Goal: Check status: Check status

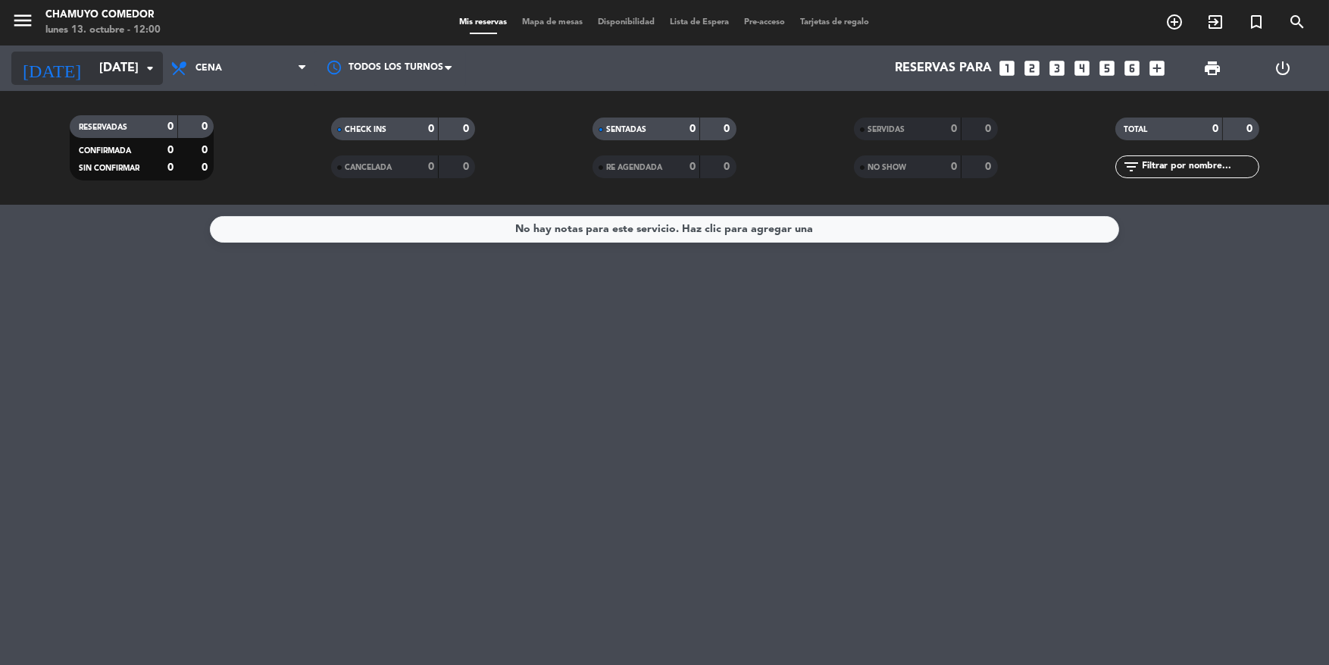
click at [124, 70] on input "[DATE]" at bounding box center [172, 69] width 160 height 30
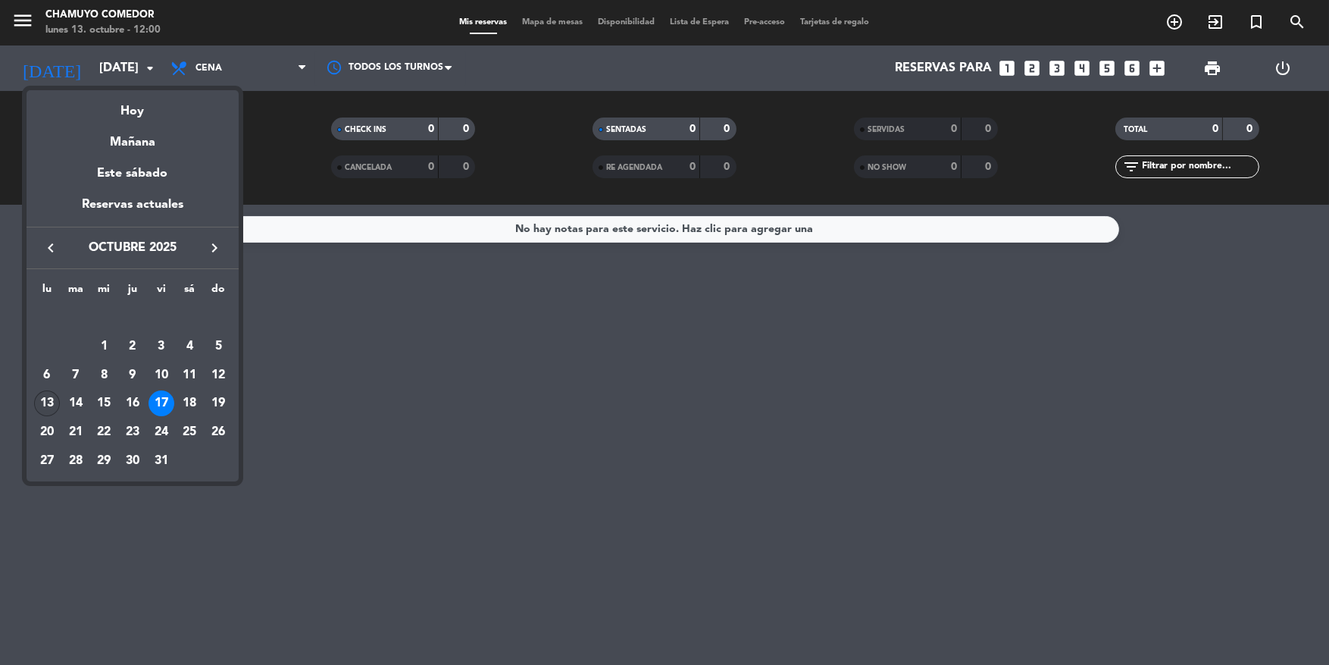
click at [49, 414] on div "13" at bounding box center [47, 403] width 26 height 26
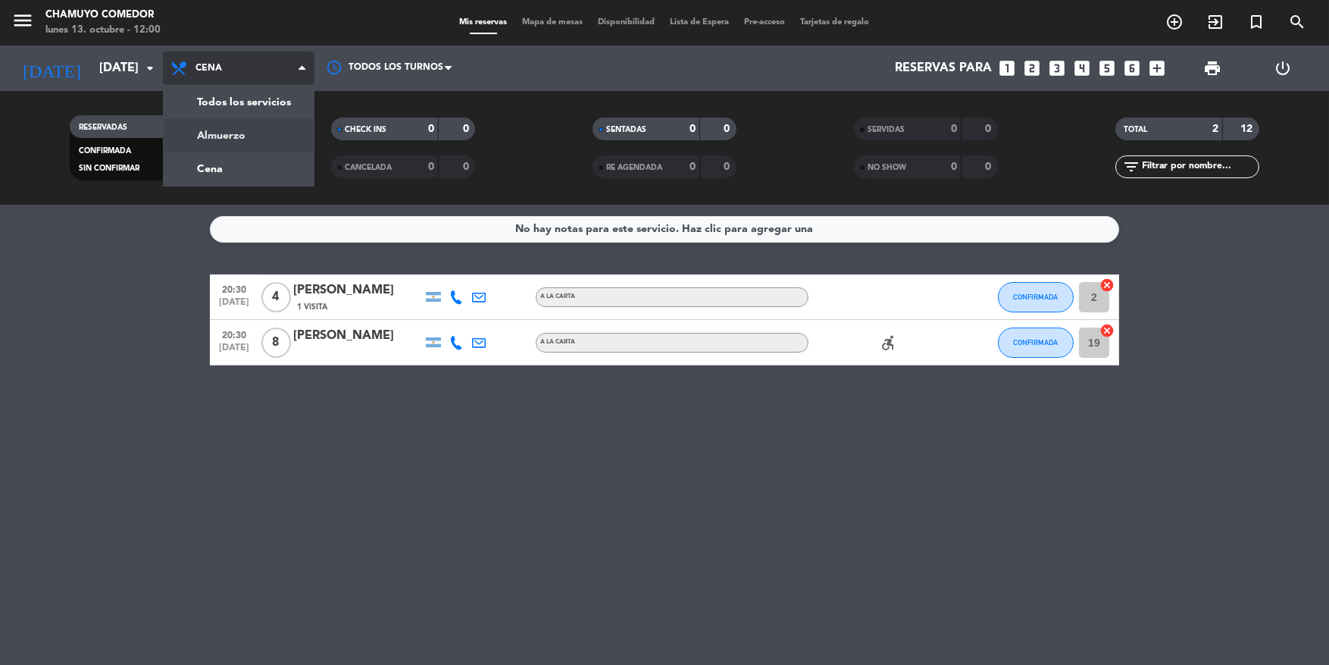
click at [237, 143] on div "menu Chamuyo Comedor [DATE] 13. octubre - 12:00 Mis reservas Mapa de mesas Disp…" at bounding box center [664, 102] width 1329 height 205
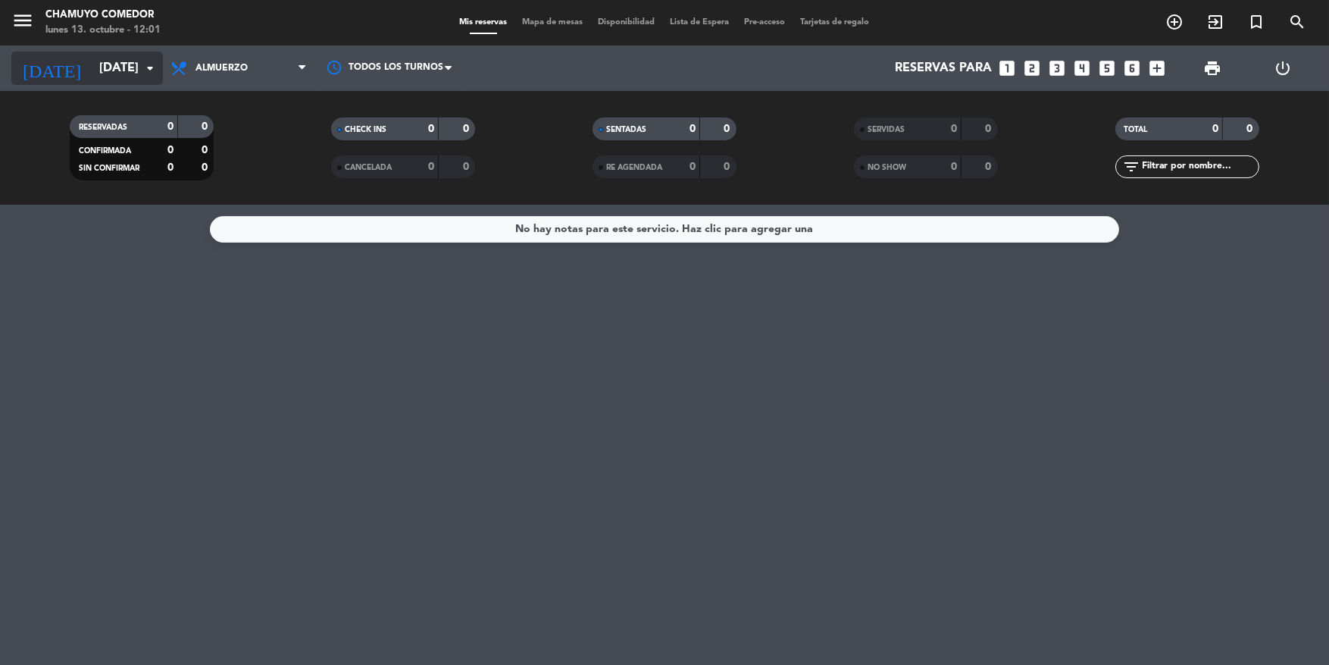
click at [125, 75] on input "[DATE]" at bounding box center [172, 69] width 160 height 30
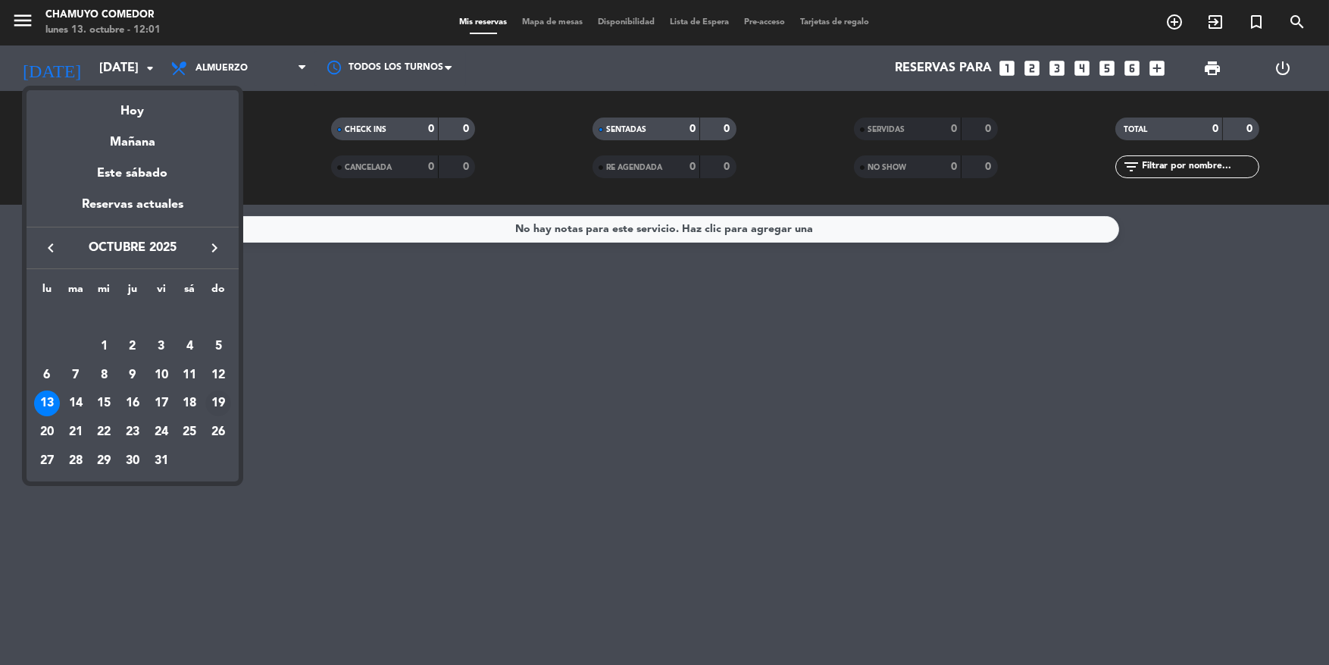
click at [216, 404] on div "19" at bounding box center [218, 403] width 26 height 26
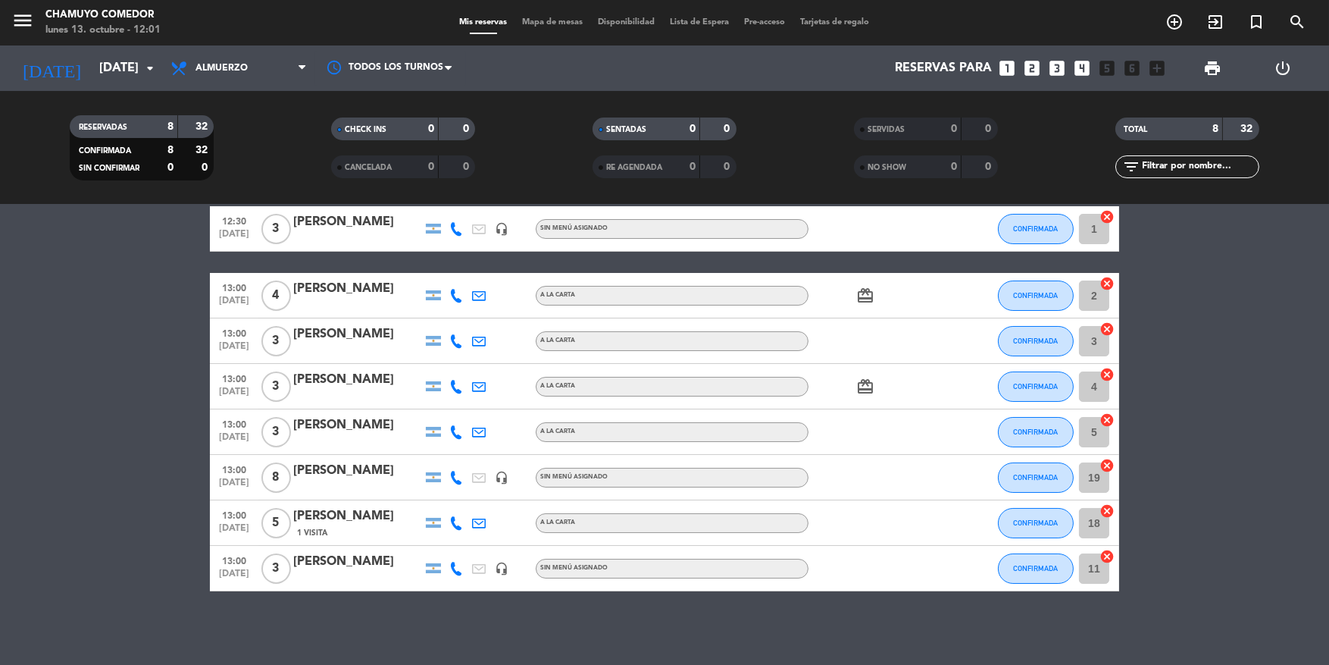
scroll to position [70, 0]
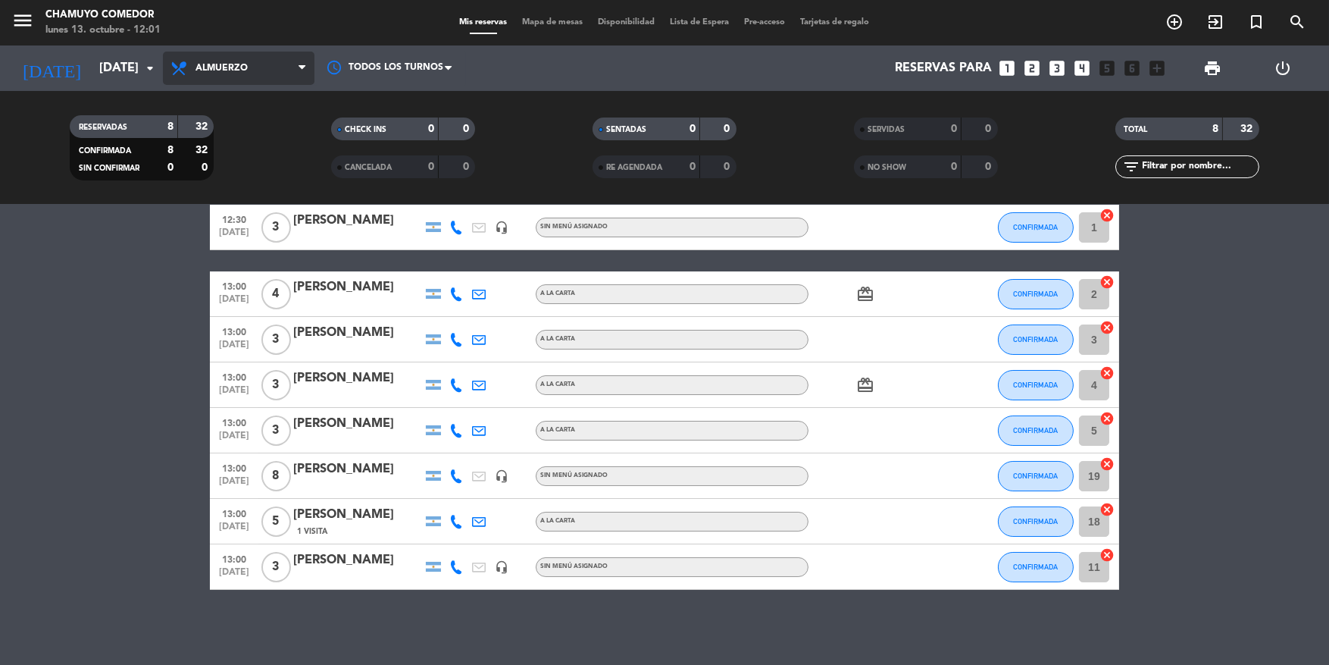
click at [220, 64] on span "Almuerzo" at bounding box center [222, 68] width 52 height 11
drag, startPoint x: 222, startPoint y: 171, endPoint x: 224, endPoint y: 180, distance: 9.4
click at [224, 173] on div "menu Chamuyo Comedor [DATE] 13. octubre - 12:01 Mis reservas Mapa de mesas Disp…" at bounding box center [664, 102] width 1329 height 205
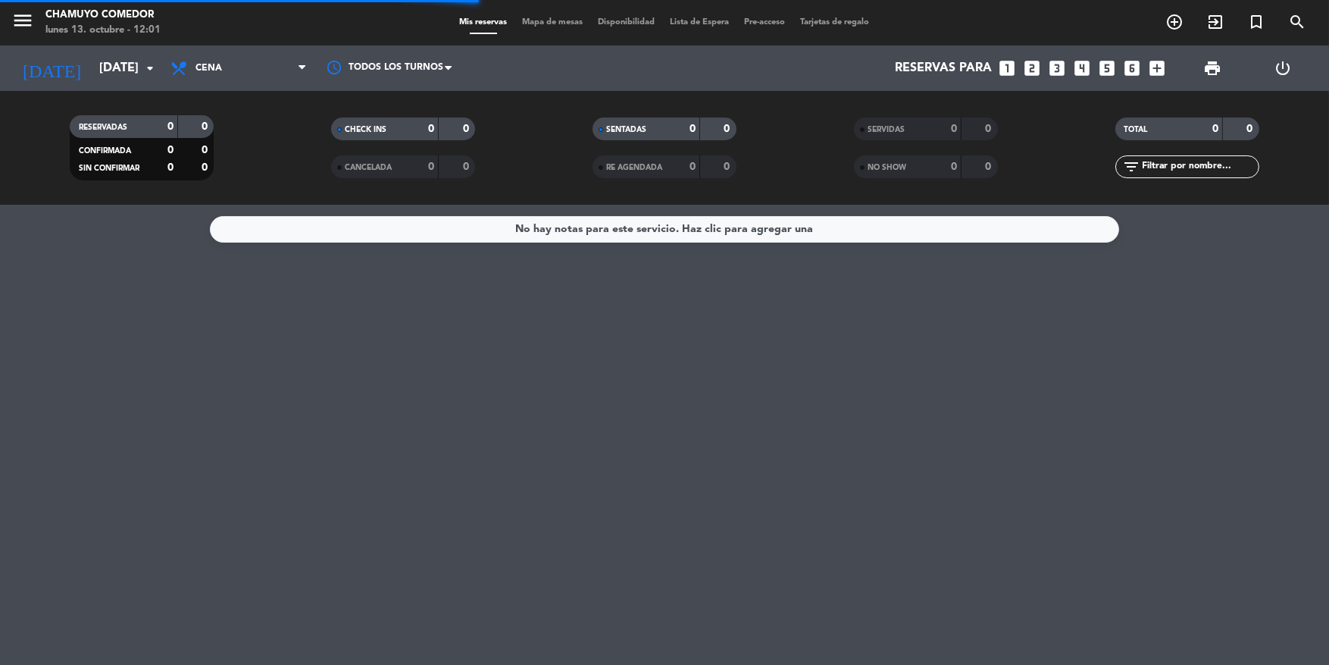
scroll to position [0, 0]
click at [114, 80] on input "[DATE]" at bounding box center [172, 69] width 160 height 30
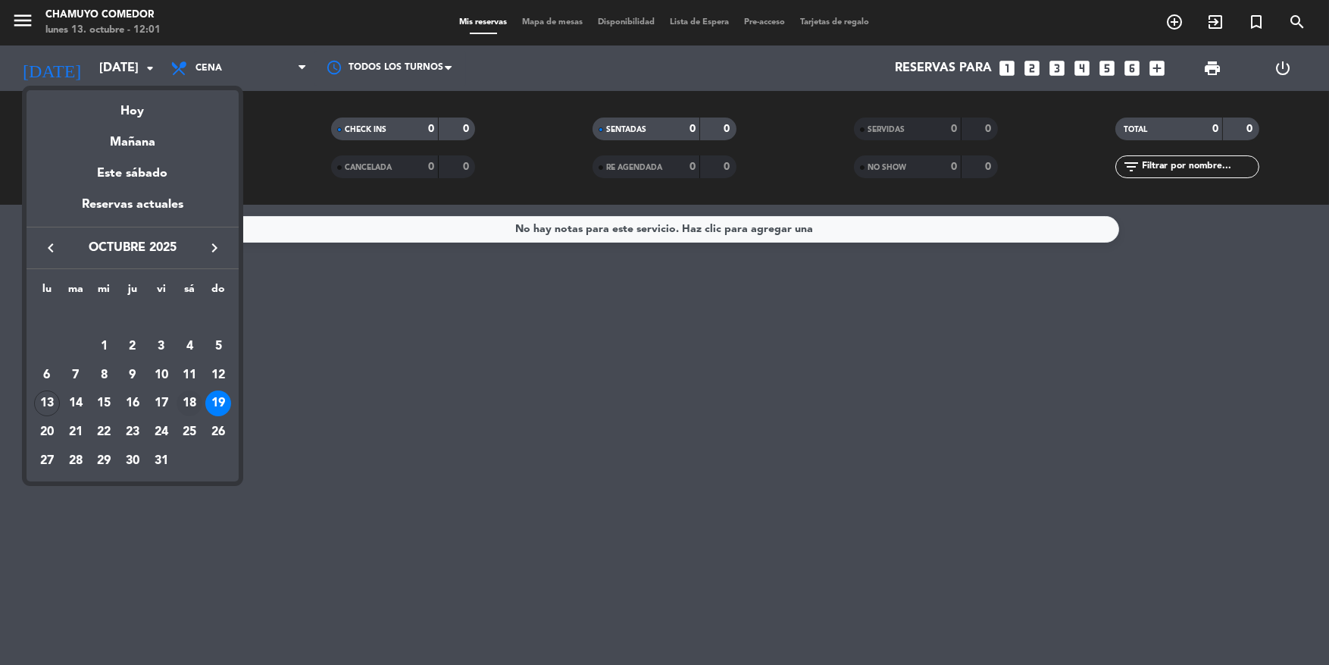
click at [194, 408] on div "18" at bounding box center [190, 403] width 26 height 26
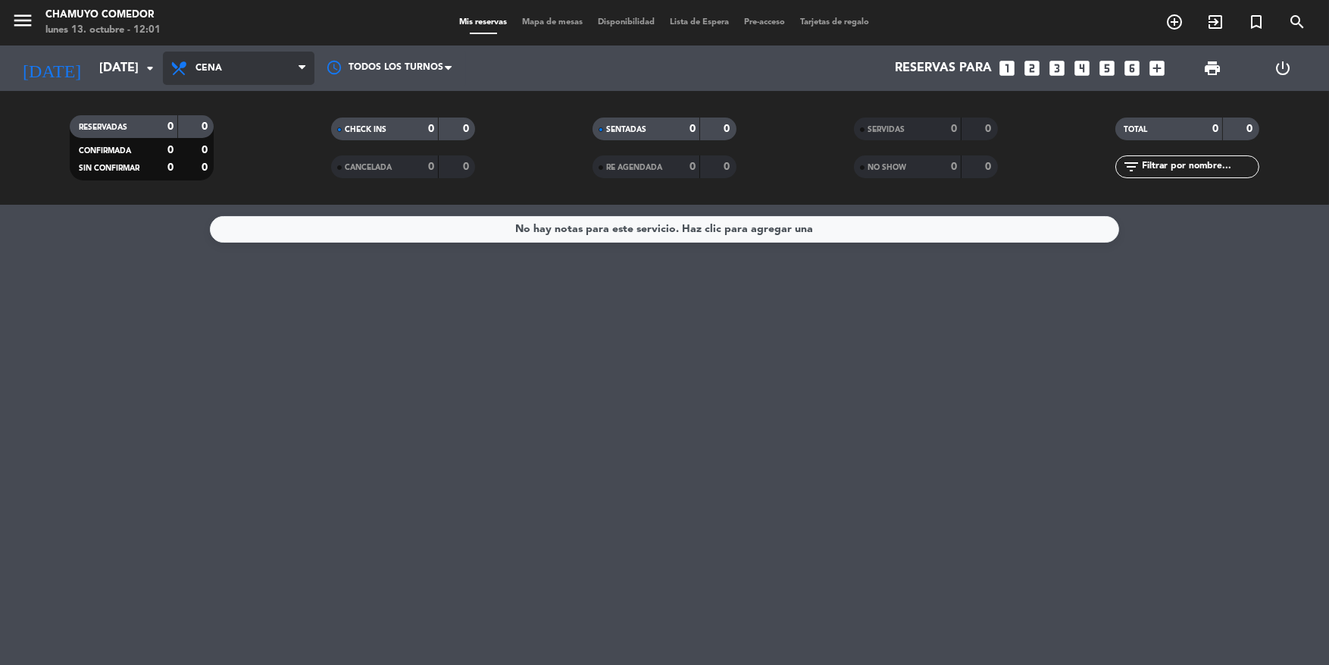
click at [237, 61] on span "Cena" at bounding box center [239, 68] width 152 height 33
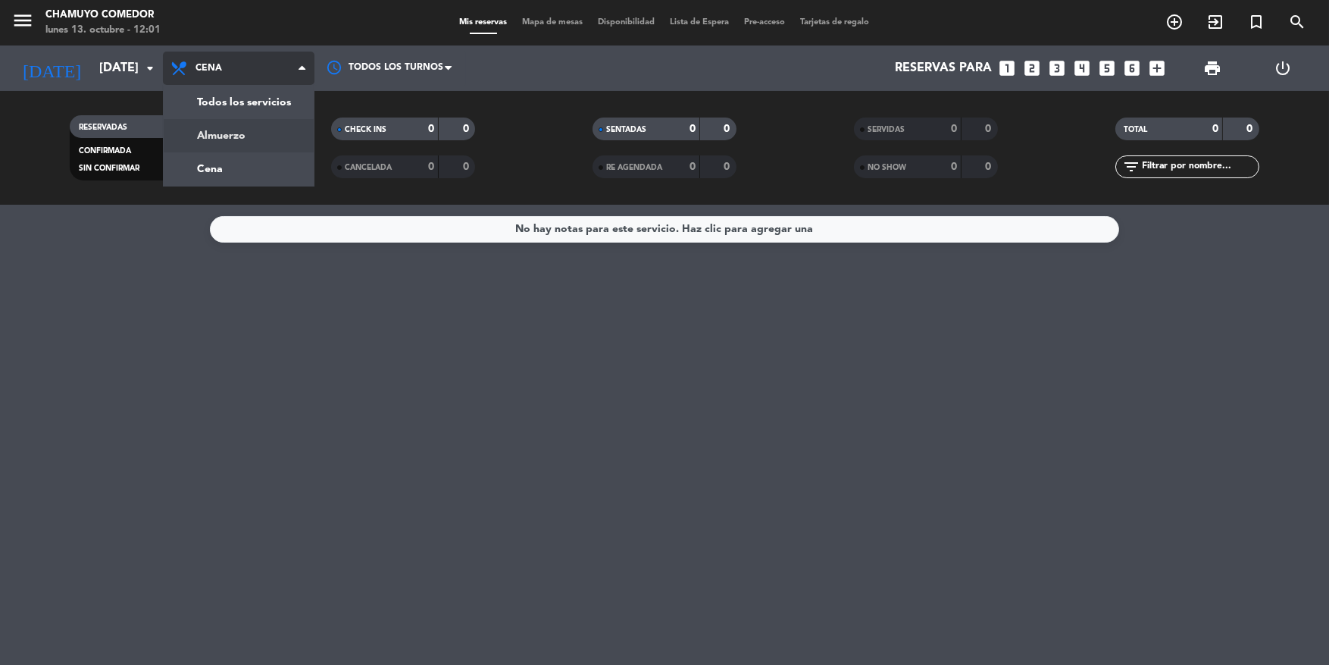
click at [215, 146] on div "menu Chamuyo Comedor [DATE] 13. octubre - 12:01 Mis reservas Mapa de mesas Disp…" at bounding box center [664, 102] width 1329 height 205
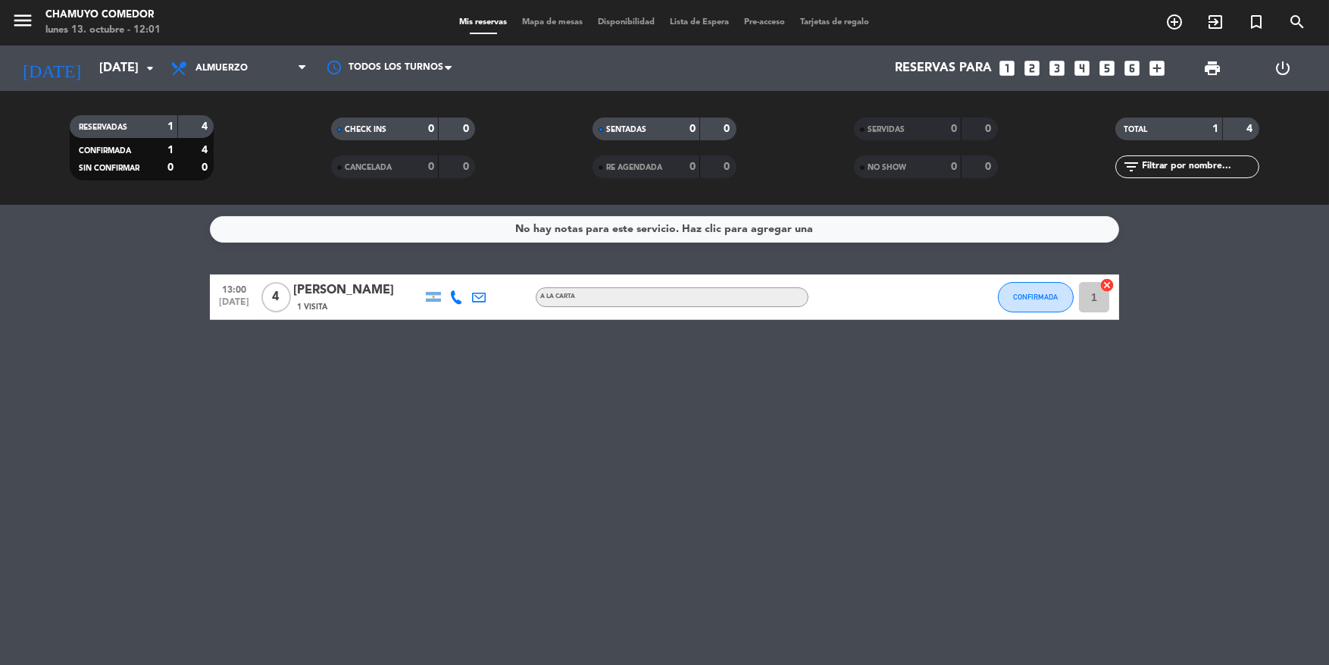
click at [216, 78] on span "Almuerzo" at bounding box center [239, 68] width 152 height 33
click at [216, 171] on div "menu Chamuyo Comedor [DATE] 13. octubre - 12:01 Mis reservas Mapa de mesas Disp…" at bounding box center [664, 102] width 1329 height 205
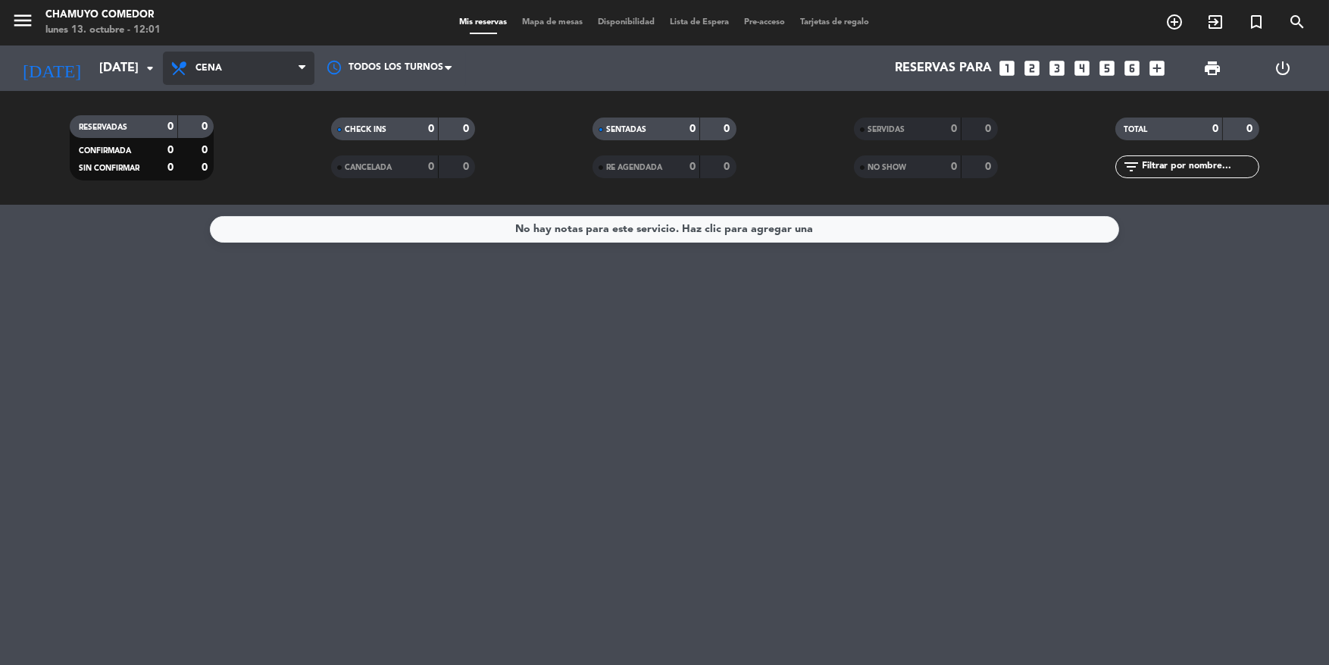
click at [236, 73] on span "Cena" at bounding box center [239, 68] width 152 height 33
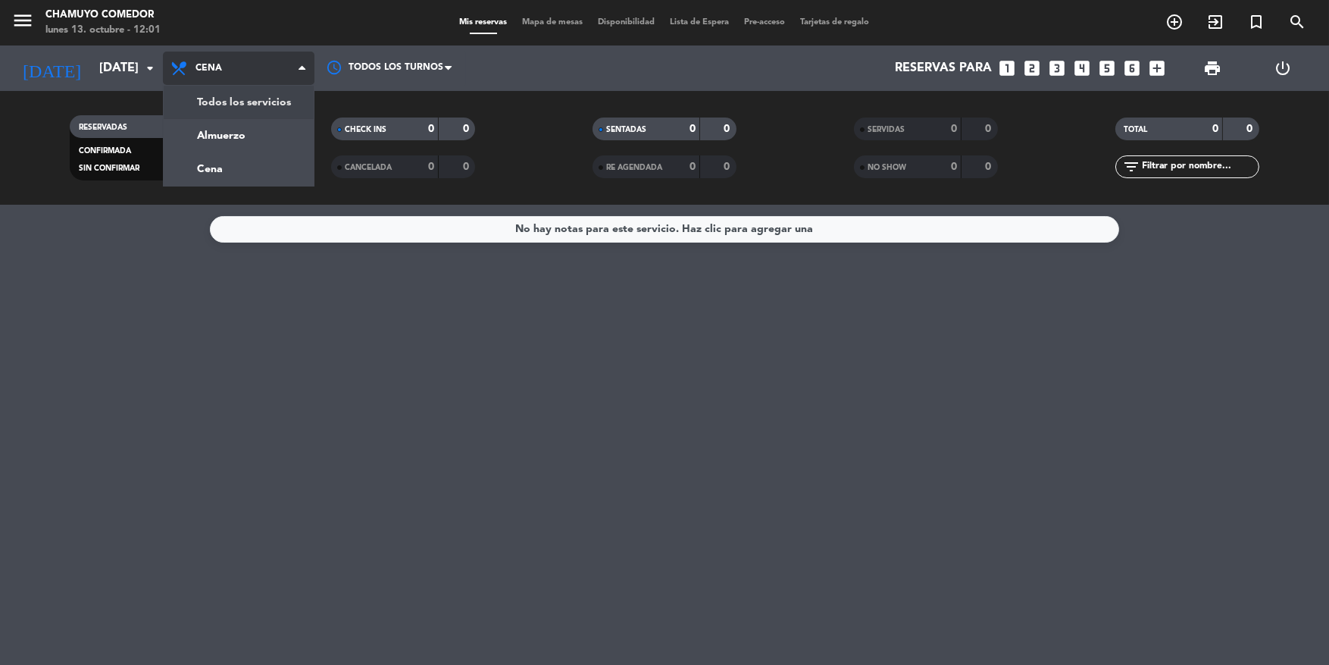
click at [233, 105] on div "menu Chamuyo Comedor [DATE] 13. octubre - 12:01 Mis reservas Mapa de mesas Disp…" at bounding box center [664, 102] width 1329 height 205
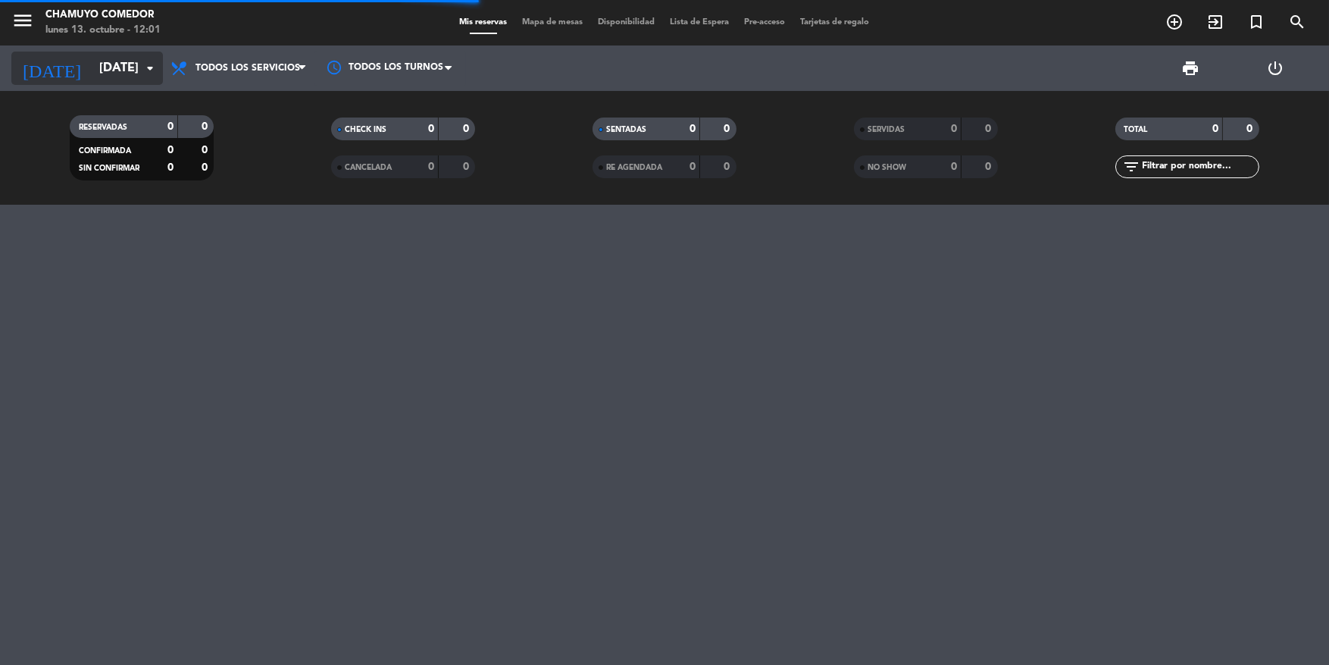
click at [111, 74] on input "[DATE]" at bounding box center [172, 69] width 160 height 30
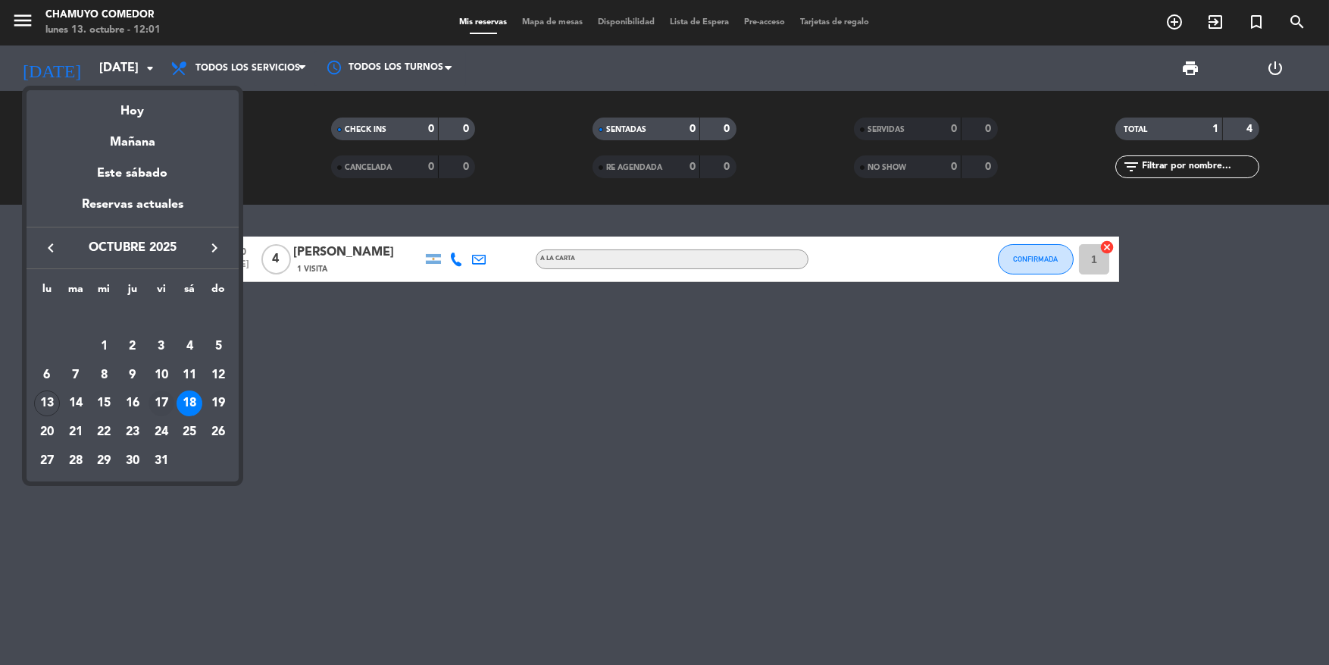
click at [158, 405] on div "17" at bounding box center [162, 403] width 26 height 26
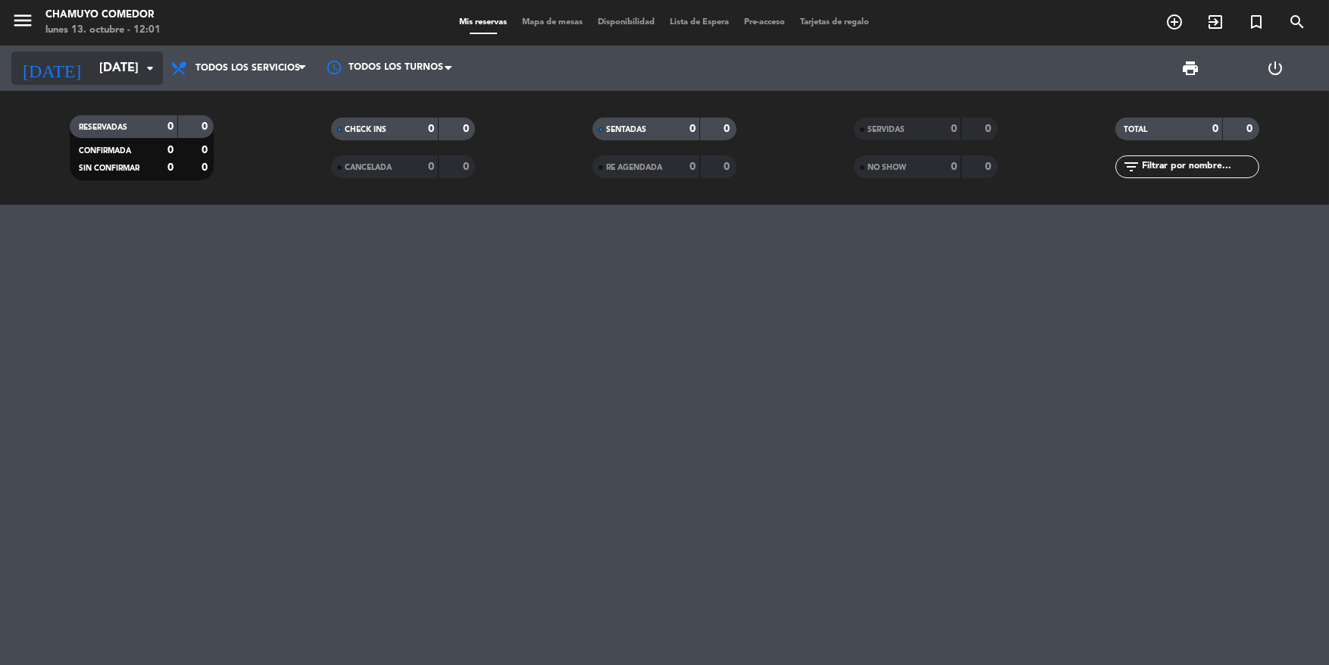
click at [113, 70] on input "[DATE]" at bounding box center [172, 69] width 160 height 30
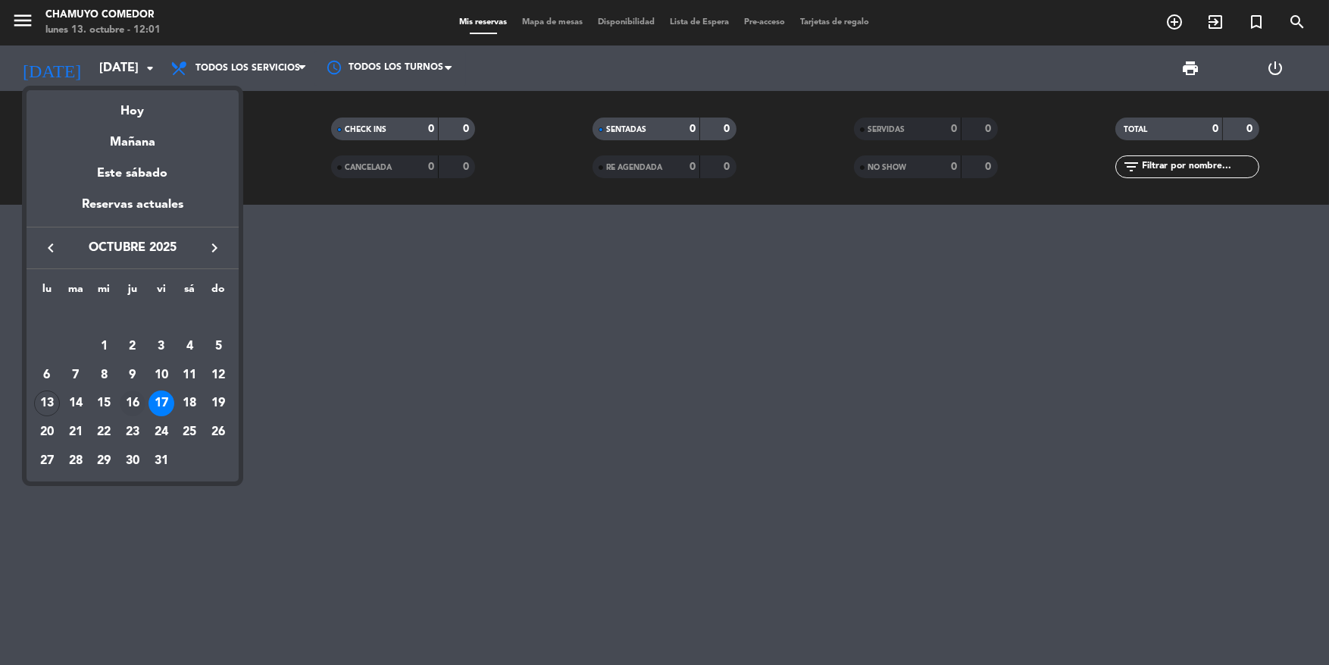
click at [135, 402] on div "16" at bounding box center [133, 403] width 26 height 26
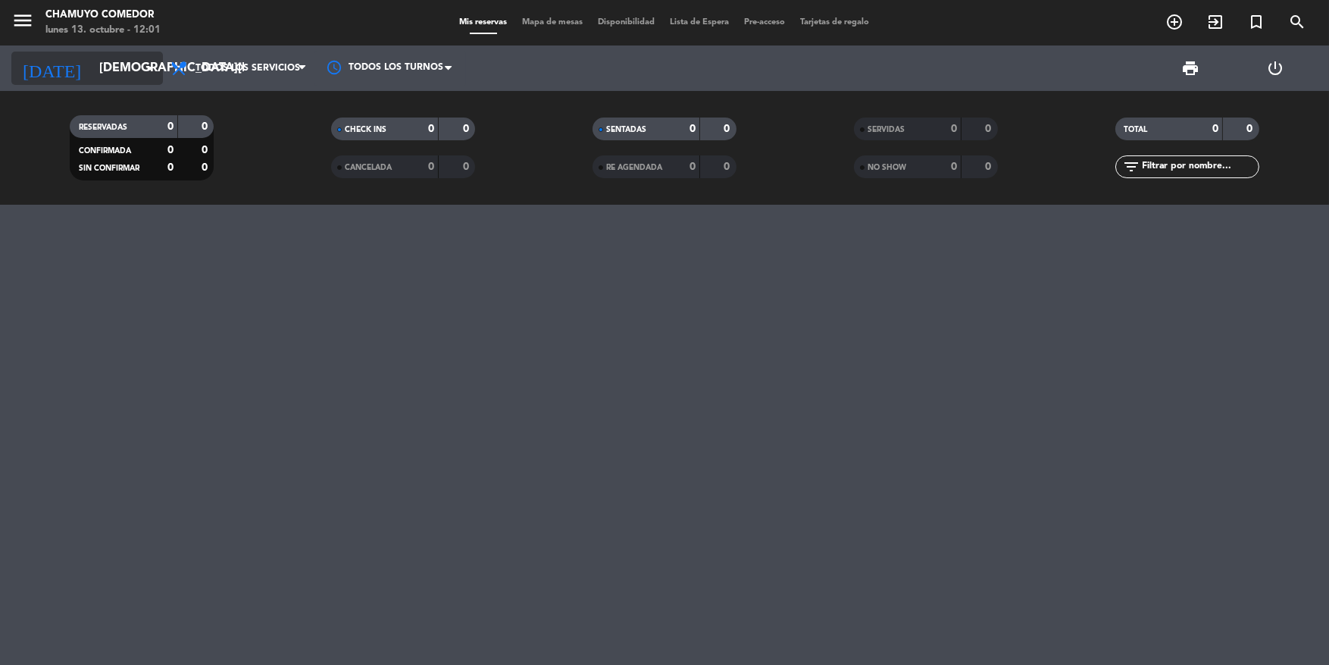
click at [92, 80] on input "[DEMOGRAPHIC_DATA][DATE]" at bounding box center [172, 69] width 160 height 30
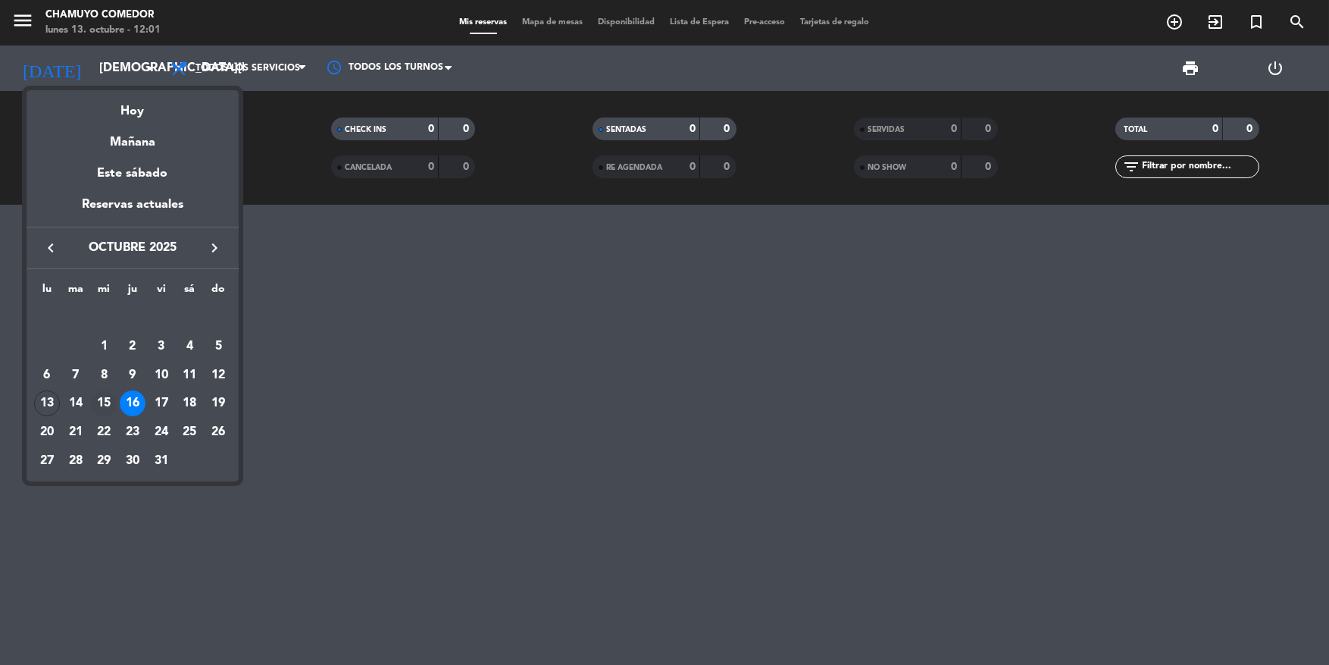
click at [107, 405] on div "15" at bounding box center [104, 403] width 26 height 26
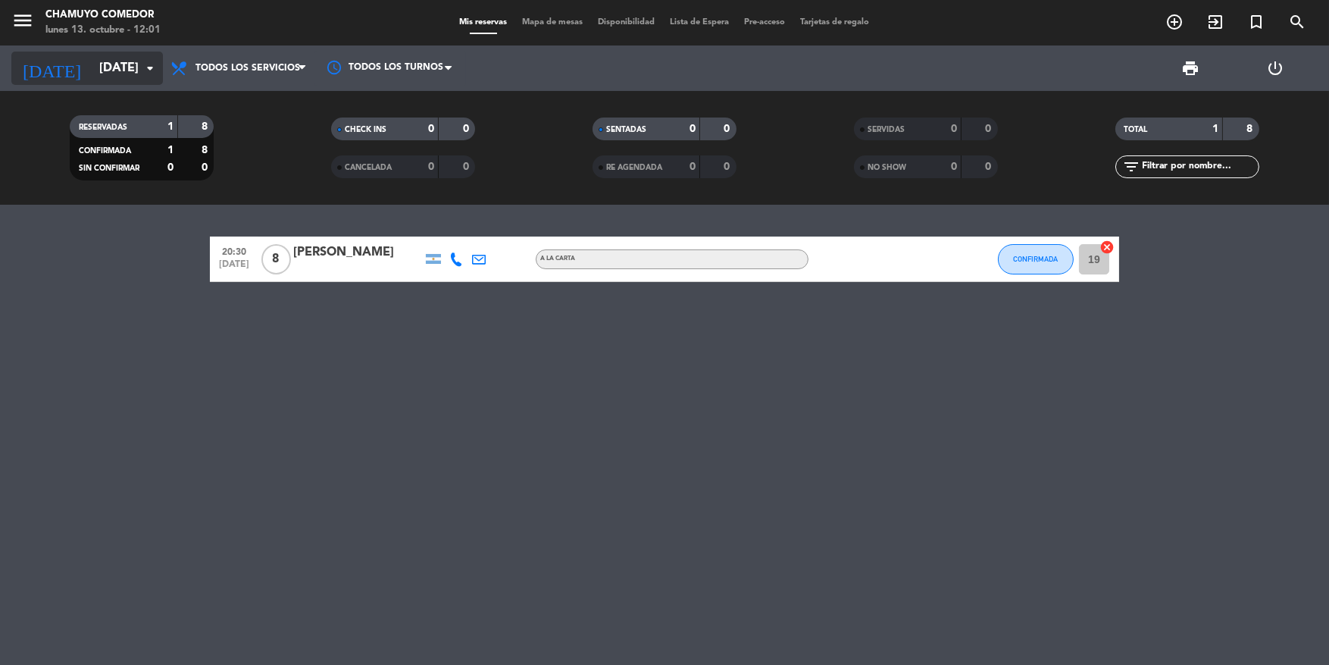
click at [92, 72] on input "[DATE]" at bounding box center [172, 69] width 160 height 30
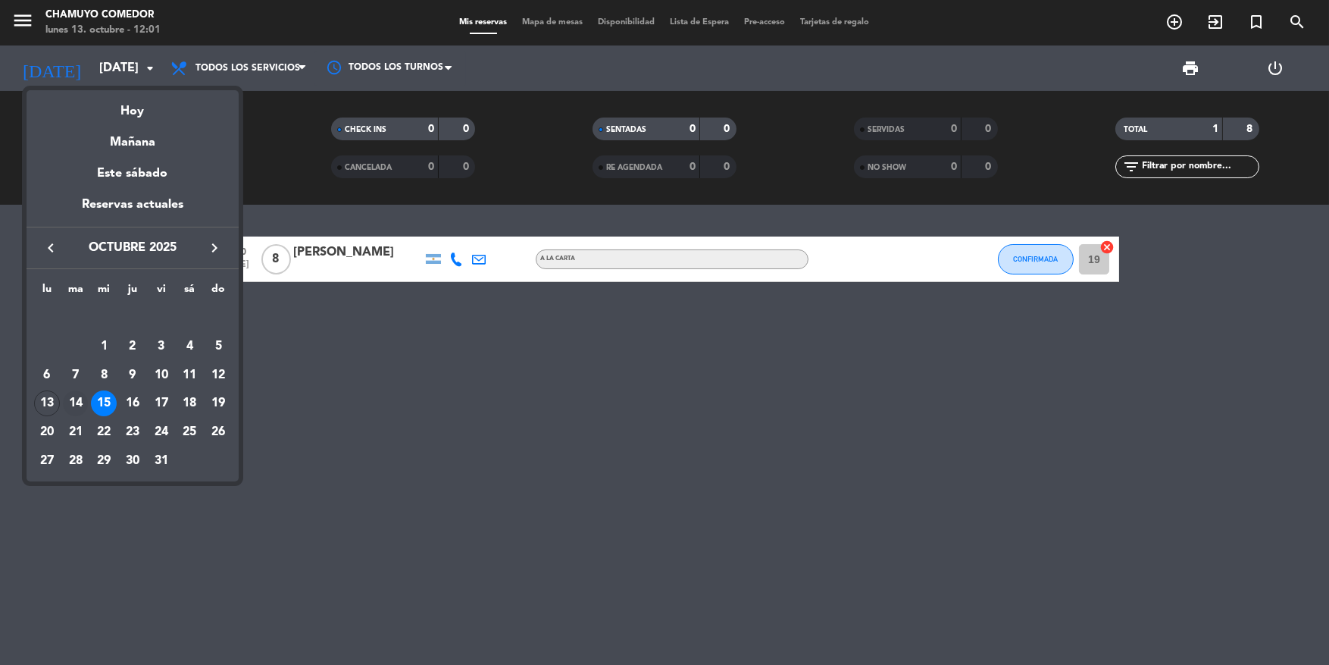
click at [82, 400] on div "14" at bounding box center [76, 403] width 26 height 26
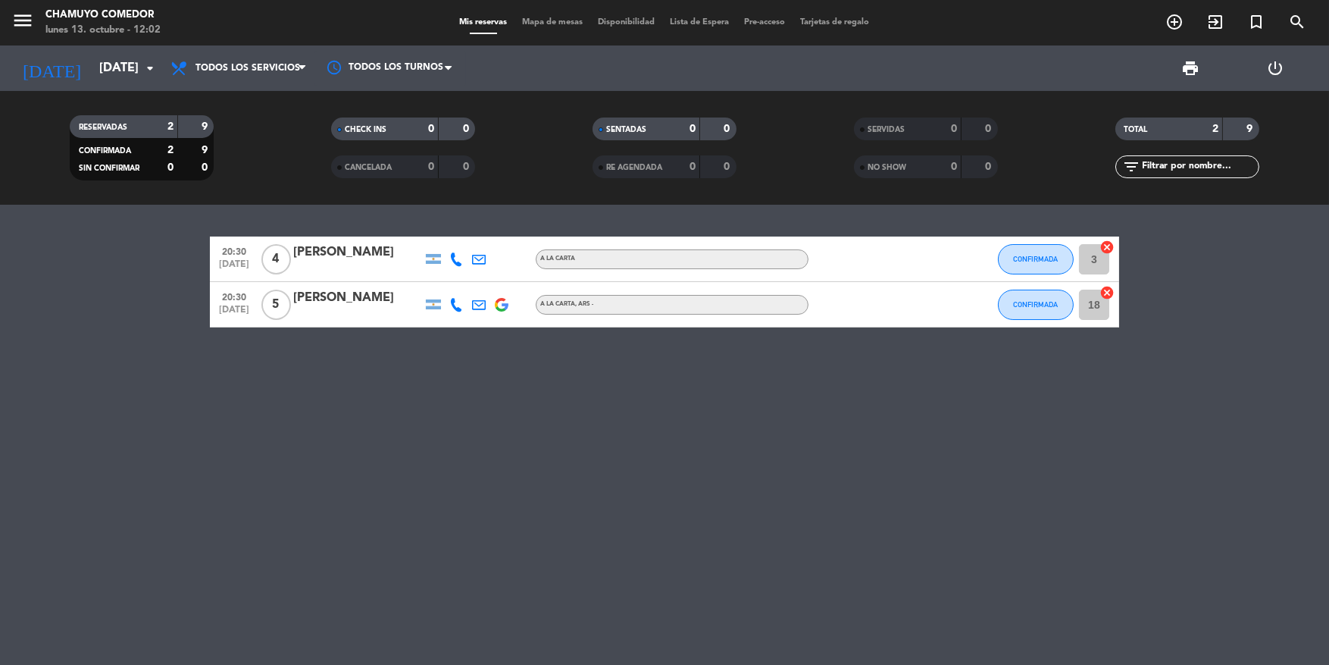
drag, startPoint x: 145, startPoint y: 79, endPoint x: 169, endPoint y: 92, distance: 27.5
click at [154, 85] on div "[DATE] [DATE] arrow_drop_down" at bounding box center [87, 67] width 152 height 45
click at [92, 83] on div "[DATE] [DATE] arrow_drop_down" at bounding box center [87, 68] width 152 height 33
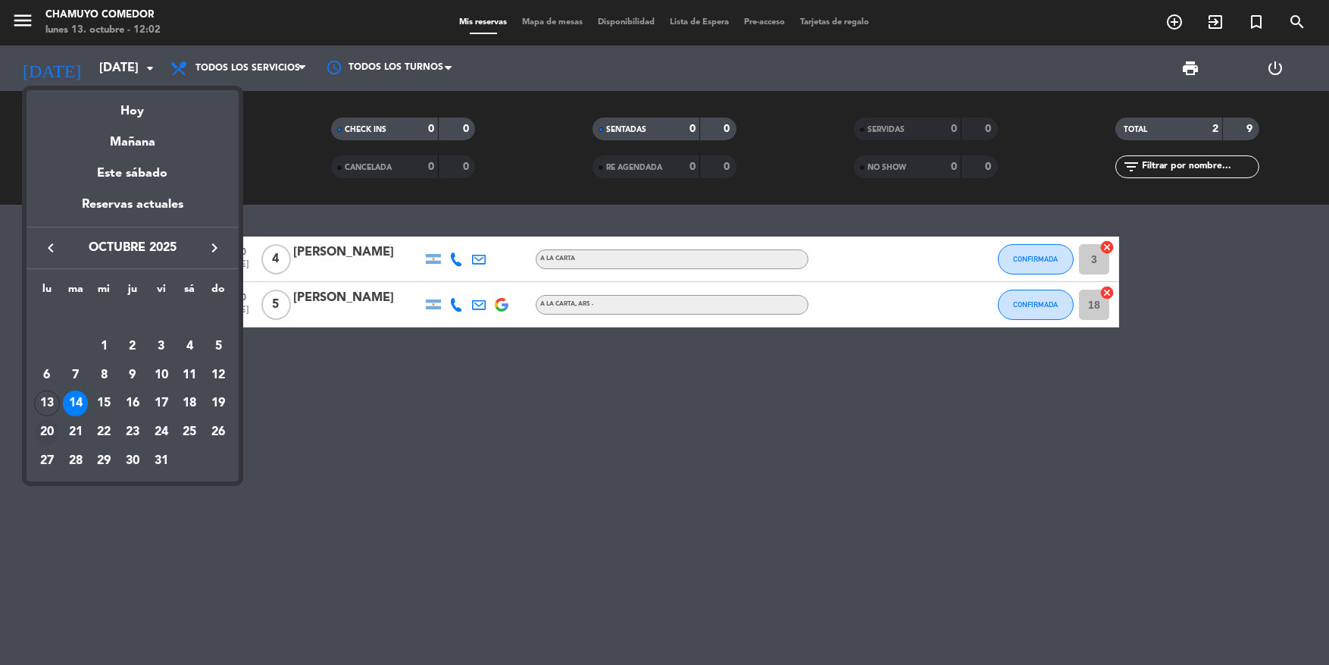
click at [46, 437] on div "20" at bounding box center [47, 432] width 26 height 26
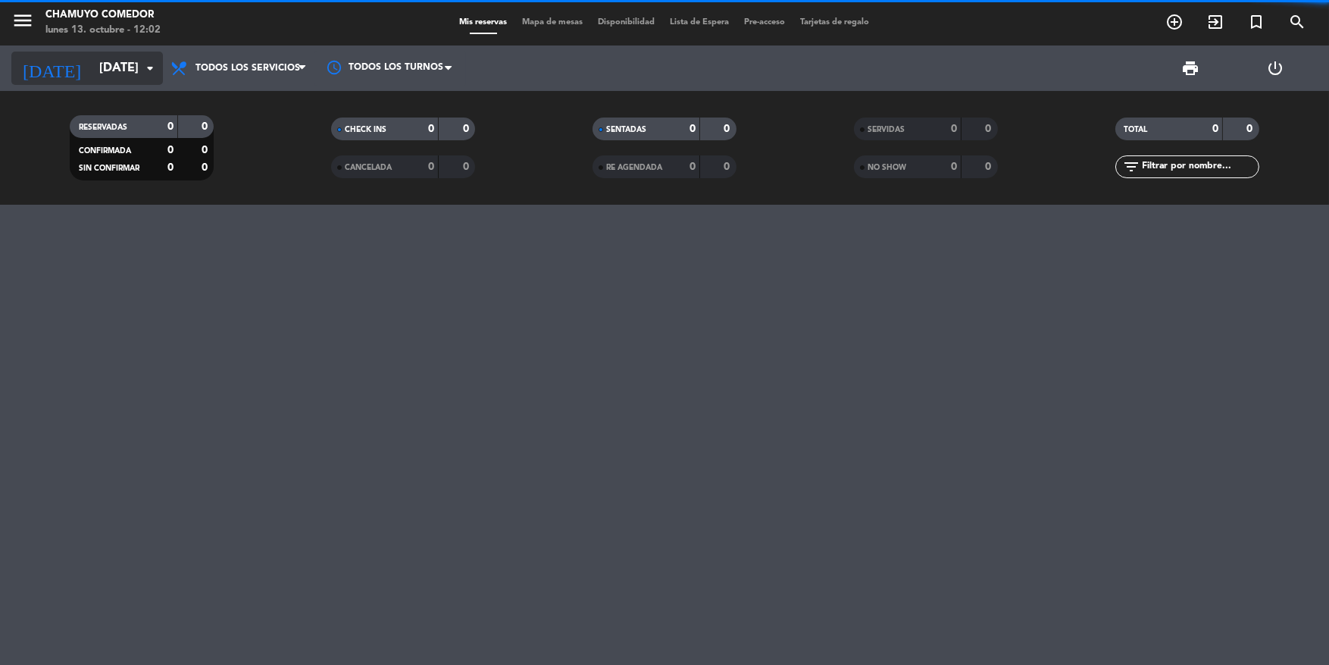
click at [92, 70] on input "[DATE]" at bounding box center [172, 69] width 160 height 30
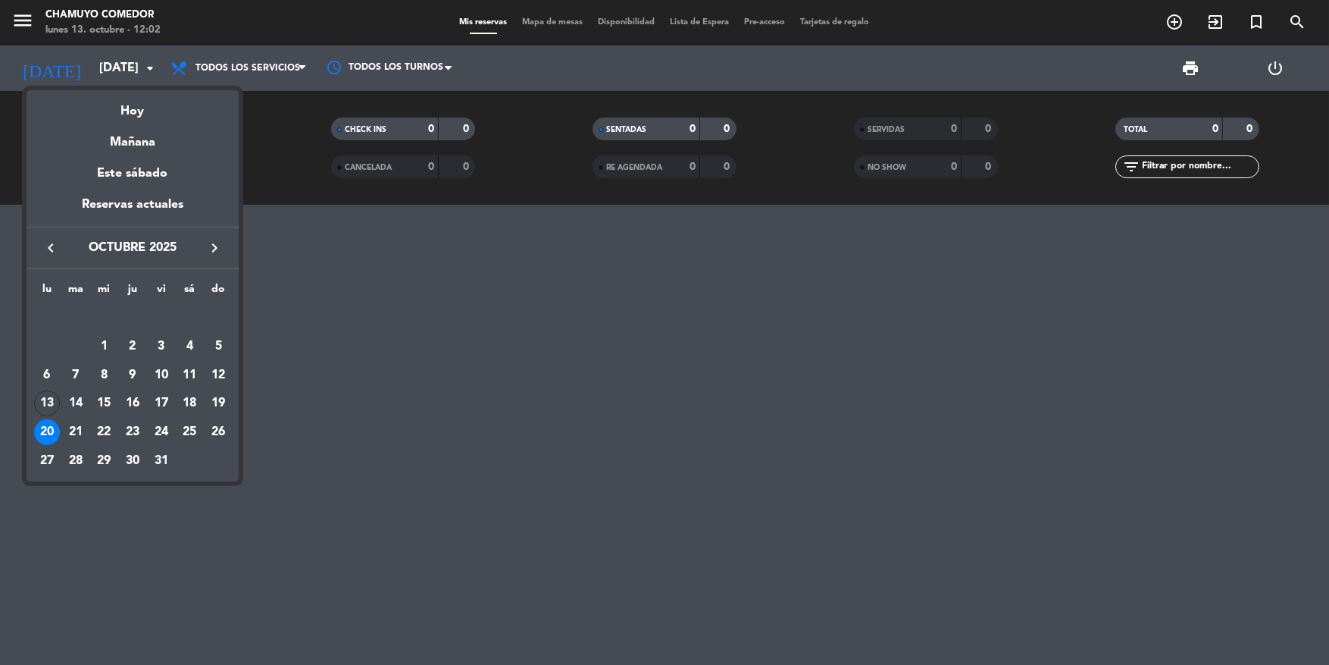
click at [221, 431] on div "26" at bounding box center [218, 432] width 26 height 26
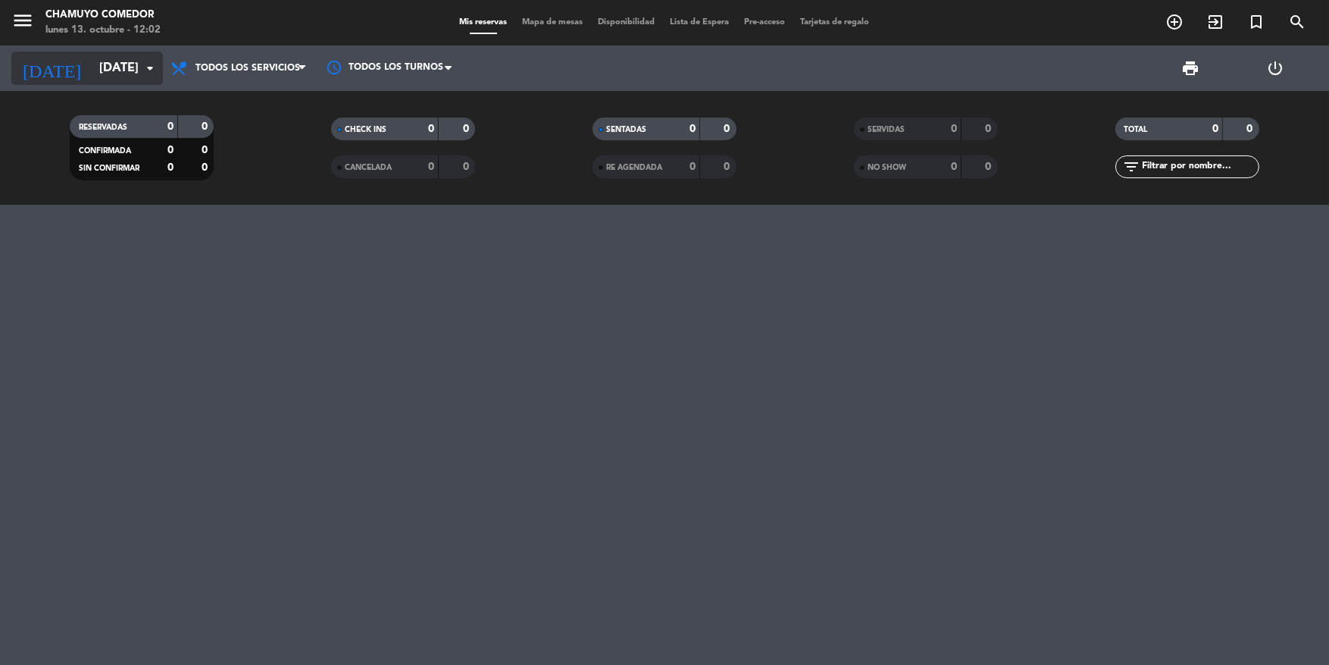
click at [111, 75] on input "[DATE]" at bounding box center [172, 69] width 160 height 30
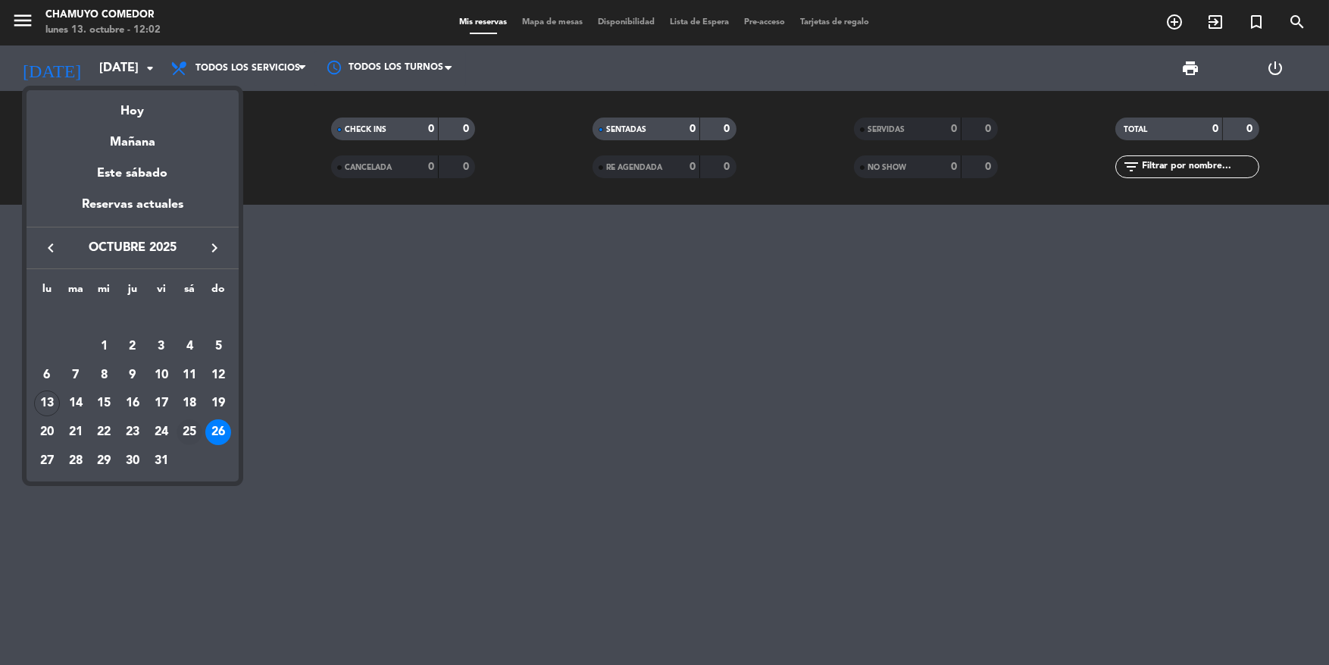
click at [193, 434] on div "25" at bounding box center [190, 432] width 26 height 26
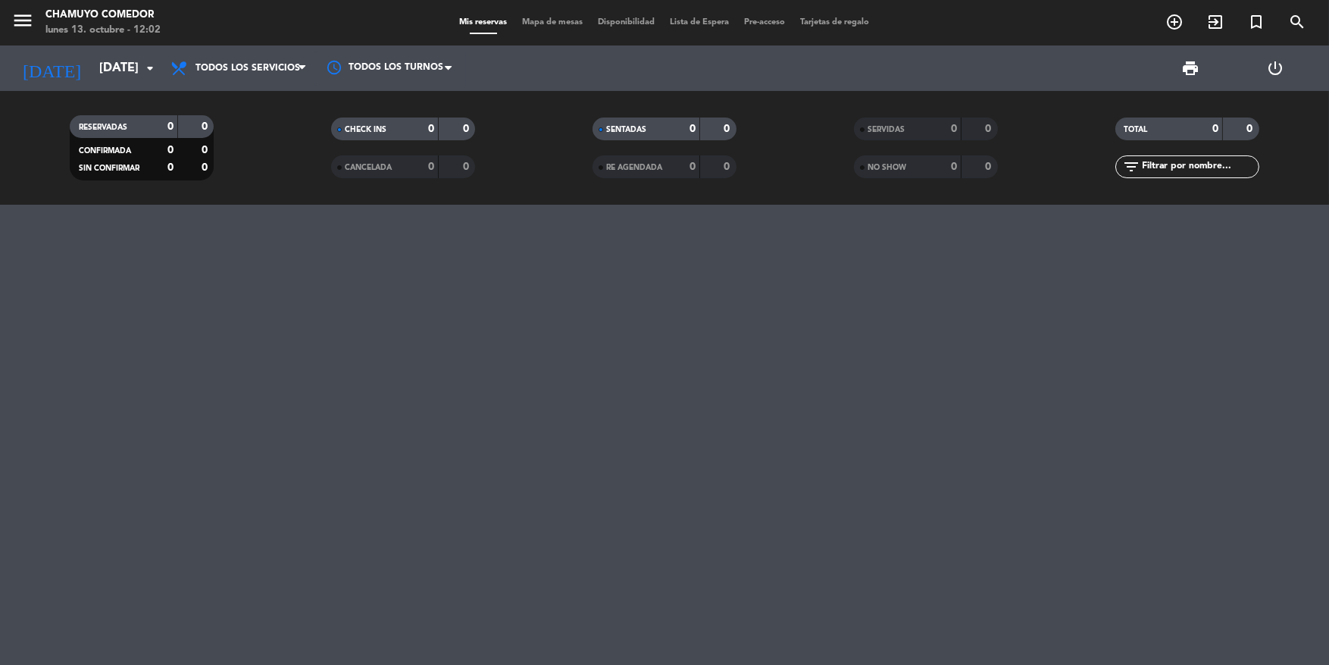
click at [129, 85] on div "[DATE] [DATE] arrow_drop_down" at bounding box center [87, 67] width 152 height 45
click at [130, 69] on input "[DATE]" at bounding box center [172, 69] width 160 height 30
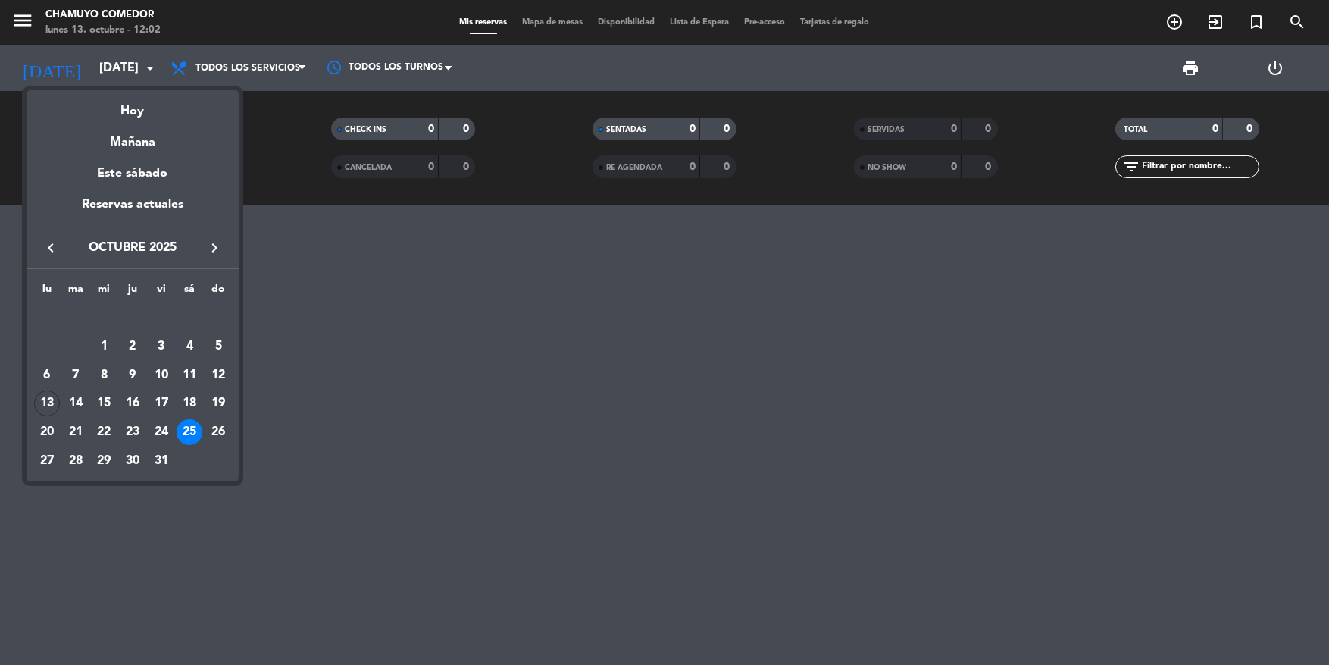
click at [44, 403] on div "13" at bounding box center [47, 403] width 26 height 26
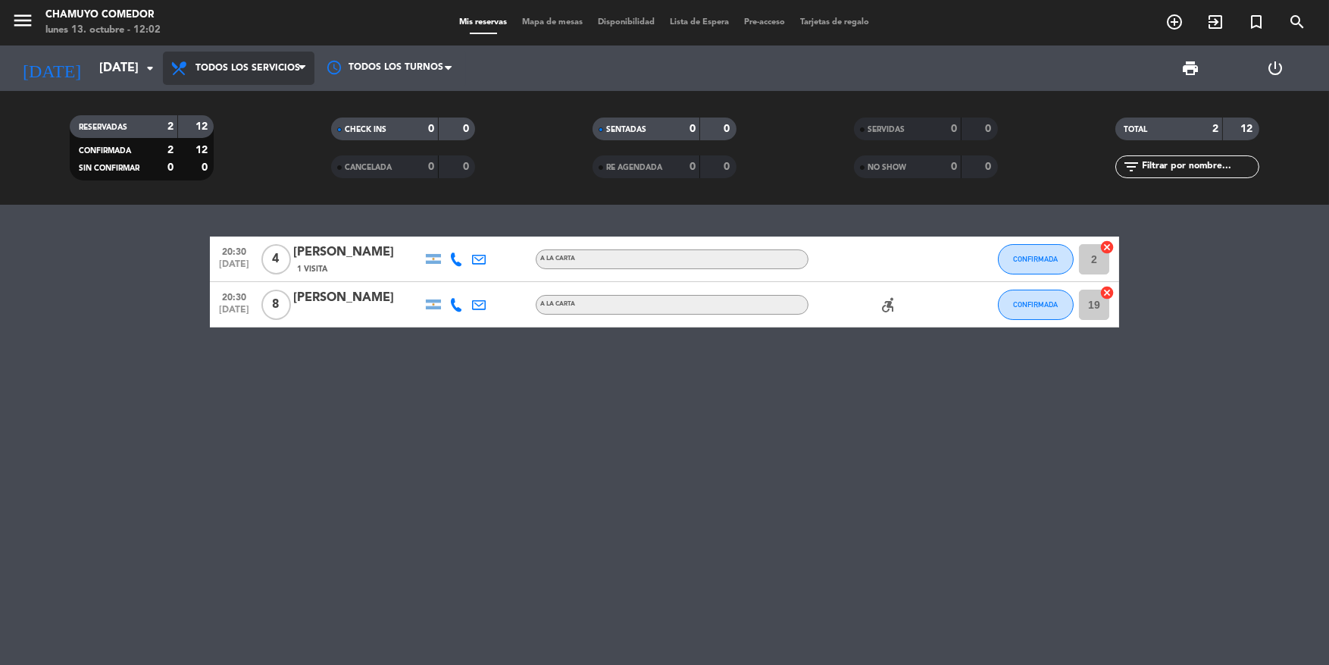
drag, startPoint x: 215, startPoint y: 77, endPoint x: 224, endPoint y: 88, distance: 14.0
click at [218, 78] on span "Todos los servicios" at bounding box center [239, 68] width 152 height 33
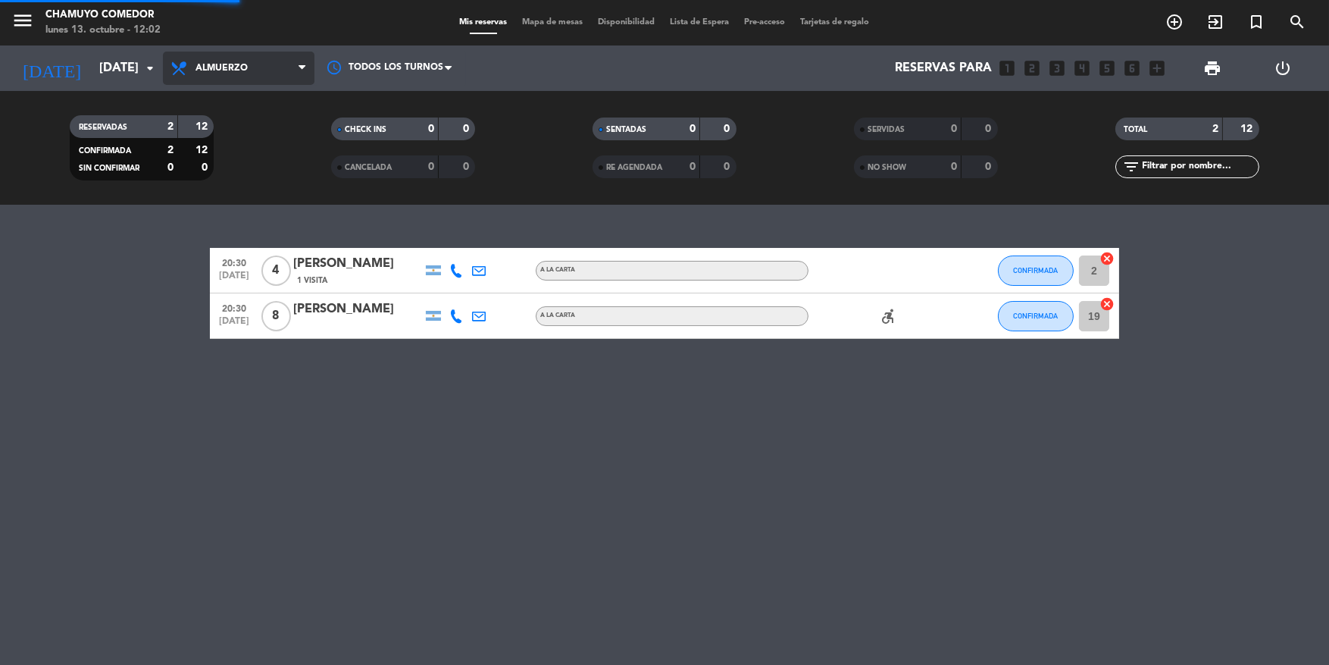
click at [236, 135] on div "menu Chamuyo Comedor [DATE] 13. octubre - 12:02 Mis reservas Mapa de mesas Disp…" at bounding box center [664, 102] width 1329 height 205
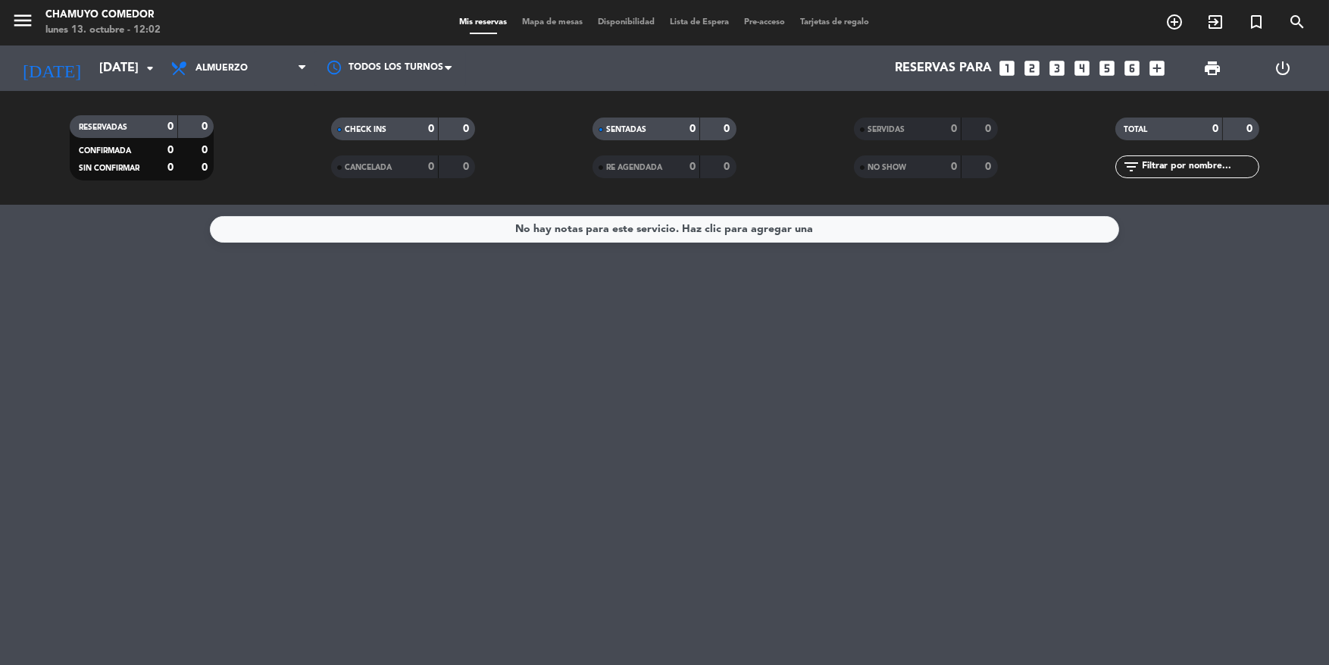
click at [235, 596] on div "No hay notas para este servicio. Haz clic para agregar una" at bounding box center [664, 435] width 1329 height 460
click at [127, 76] on input "[DATE]" at bounding box center [172, 69] width 160 height 30
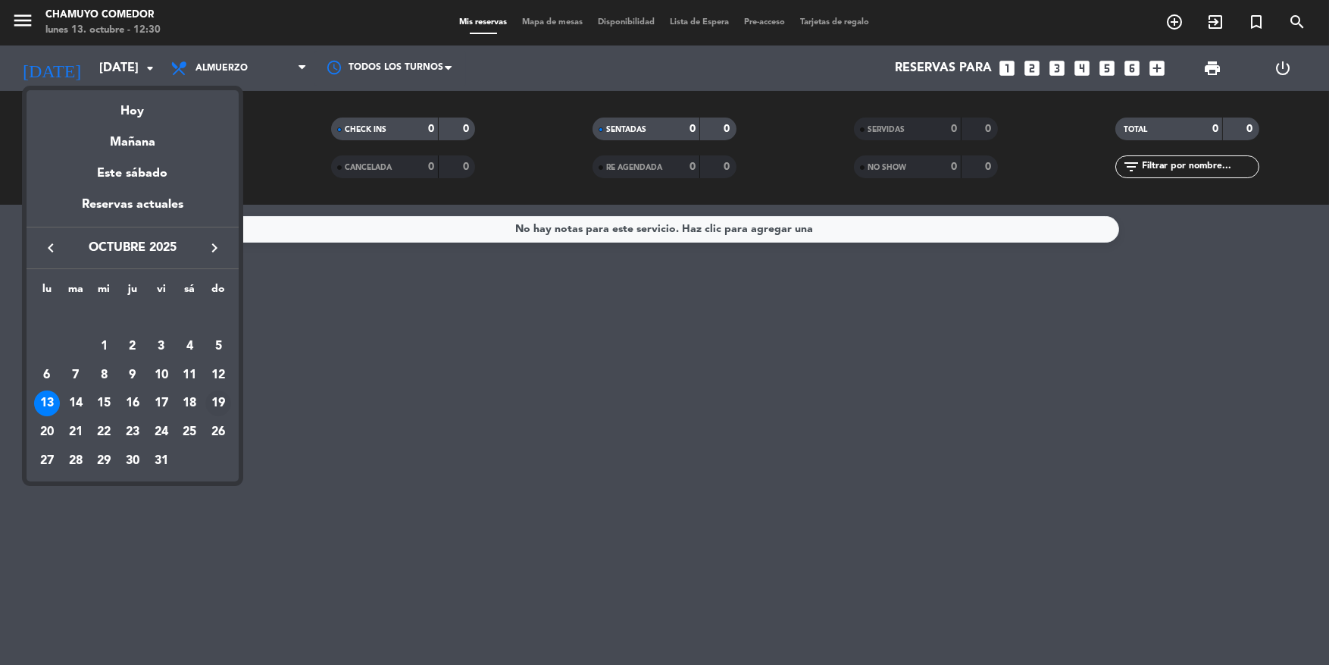
click at [218, 408] on div "19" at bounding box center [218, 403] width 26 height 26
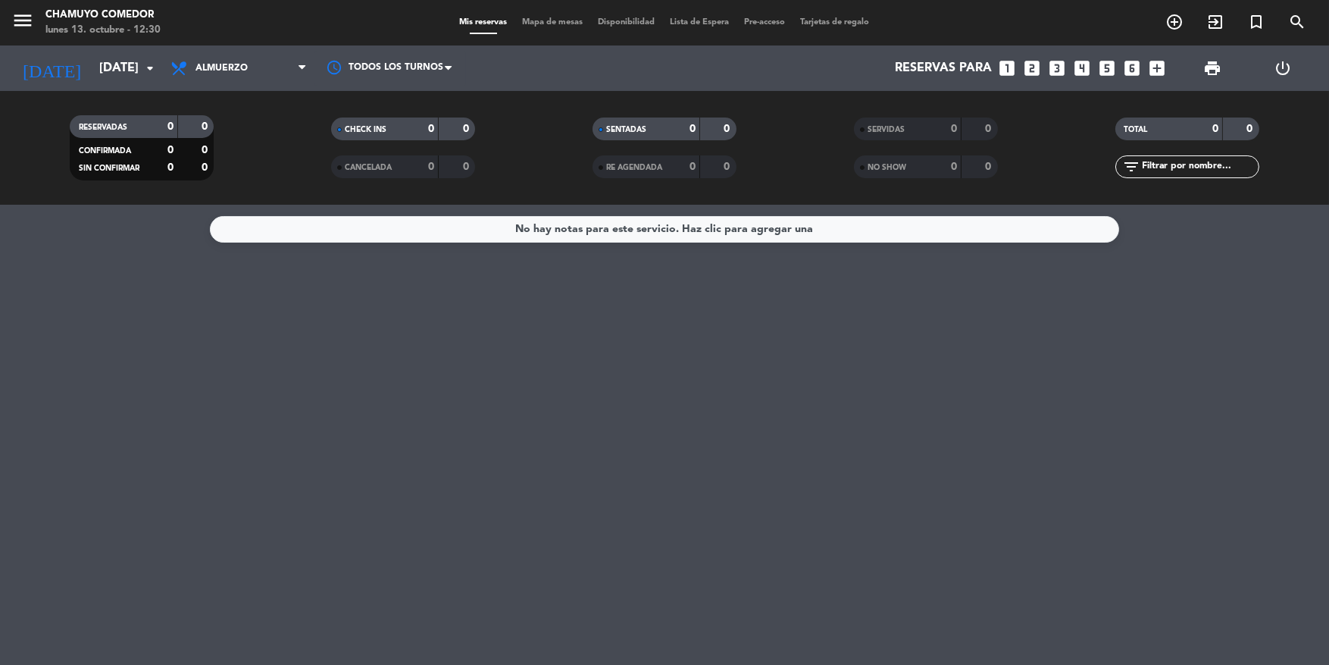
type input "[DATE]"
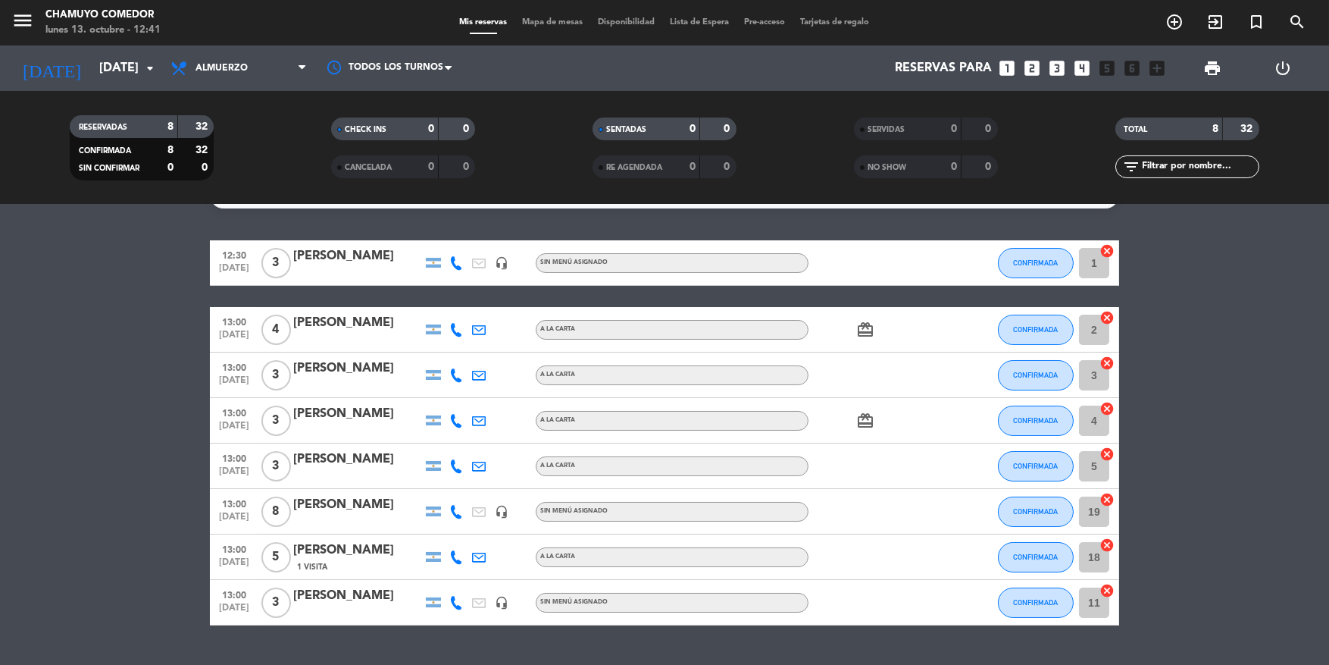
scroll to position [70, 0]
